Goal: Find contact information: Find contact information

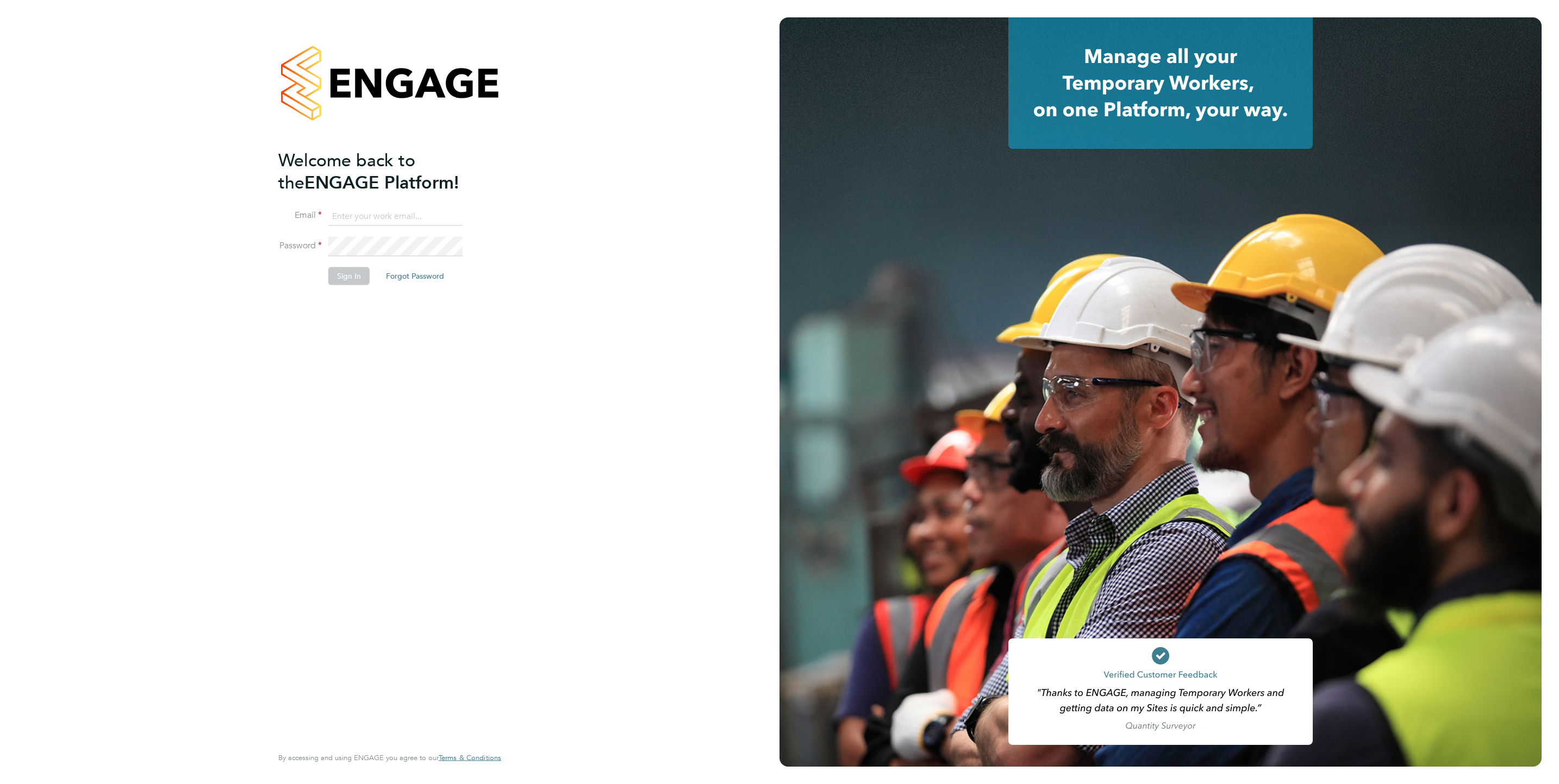
click at [356, 215] on input at bounding box center [395, 216] width 134 height 19
type input "[EMAIL_ADDRESS][DOMAIN_NAME]"
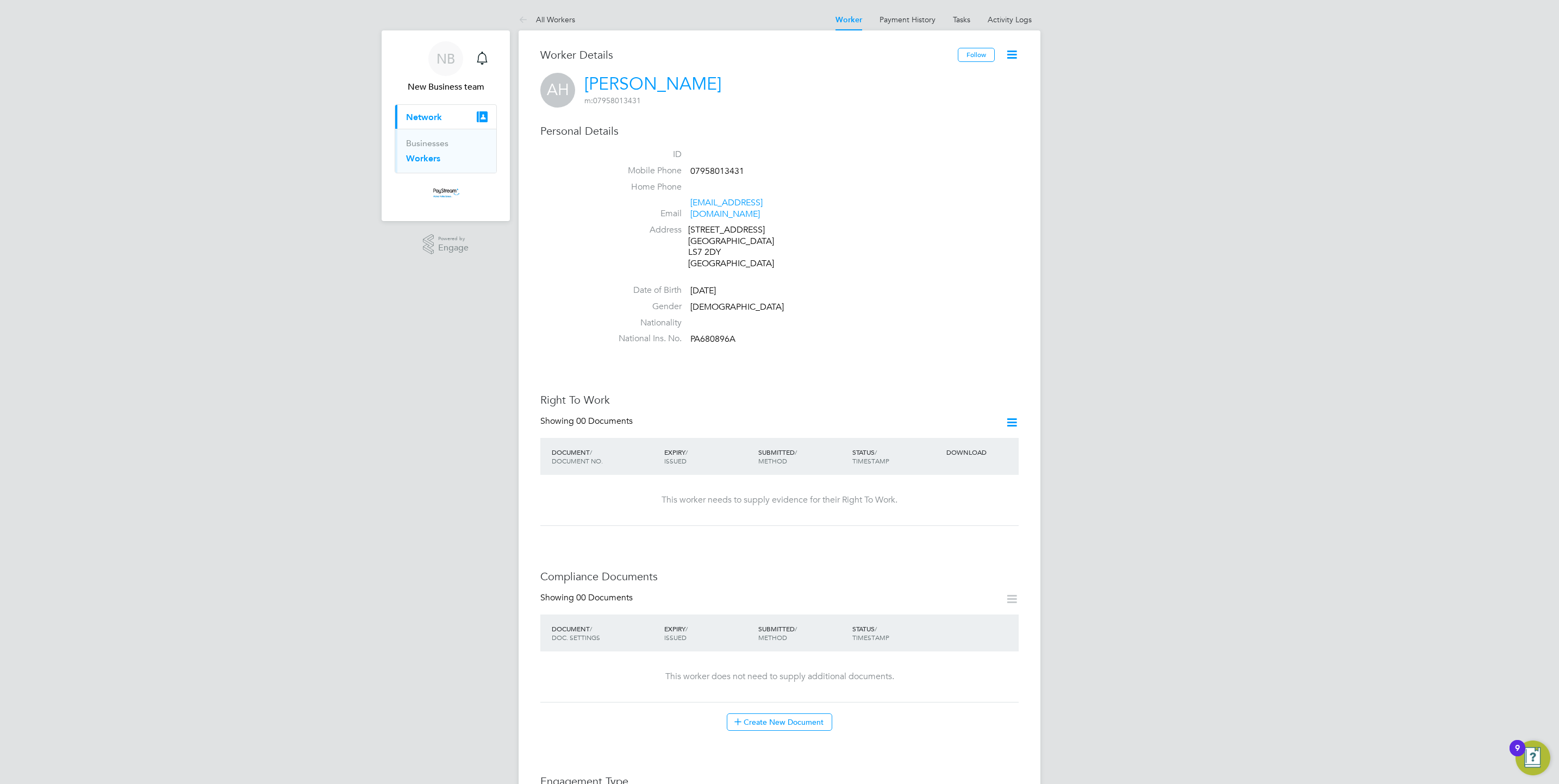
click at [724, 166] on span "07958013431" at bounding box center [718, 171] width 54 height 11
copy span "07958013431"
drag, startPoint x: 721, startPoint y: 201, endPoint x: 832, endPoint y: 192, distance: 111.4
click at [856, 182] on li "Home Phone" at bounding box center [812, 190] width 413 height 16
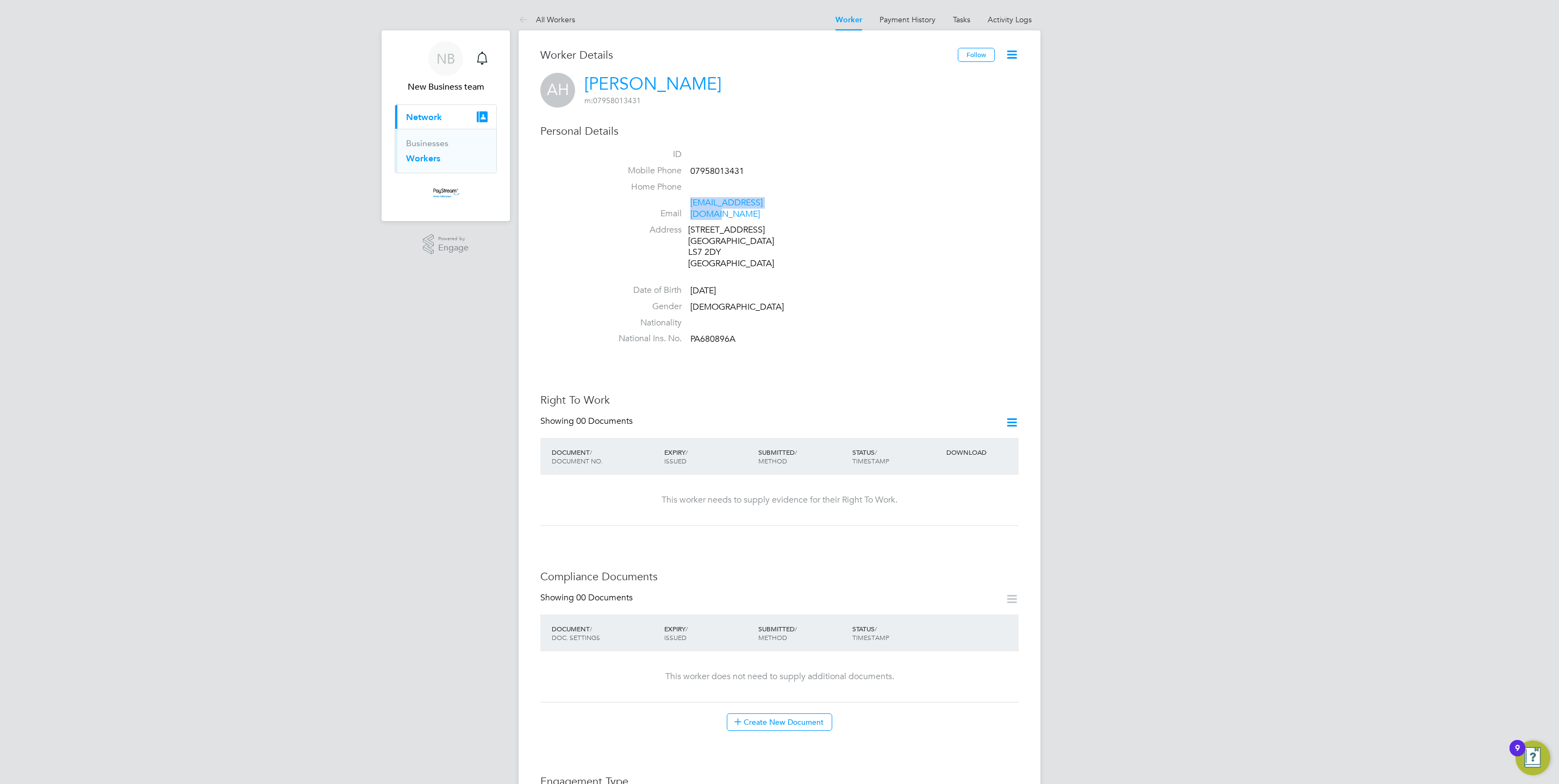
drag, startPoint x: 799, startPoint y: 206, endPoint x: 692, endPoint y: 206, distance: 107.0
click at [692, 206] on li "Email Adamh199569@gmail.com" at bounding box center [812, 211] width 413 height 27
